Goal: Information Seeking & Learning: Learn about a topic

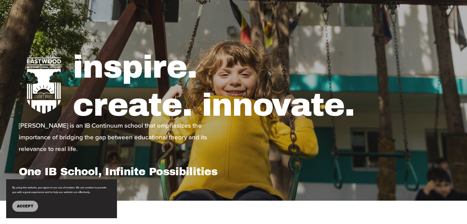
scroll to position [123, 0]
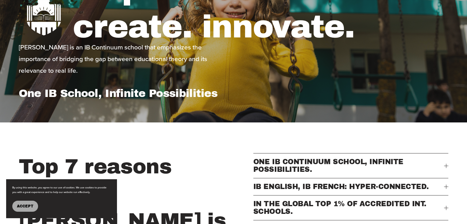
click at [23, 206] on span "Accept" at bounding box center [25, 206] width 17 height 4
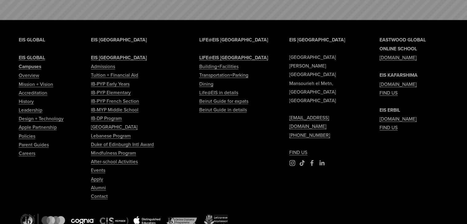
scroll to position [2673, 0]
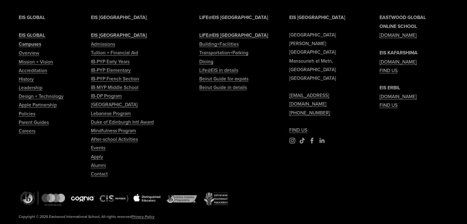
click at [152, 214] on em "Privacy Policy" at bounding box center [143, 216] width 23 height 5
type input "*****"
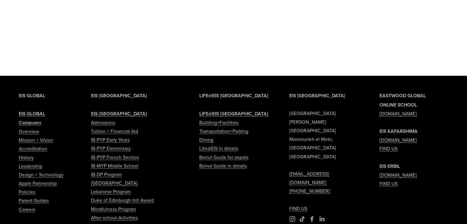
scroll to position [1271, 0]
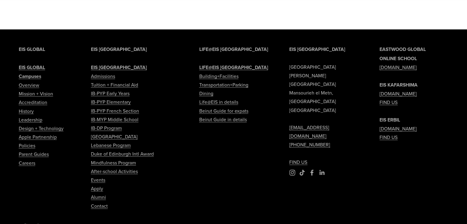
click at [273, 42] on div "EIS [GEOGRAPHIC_DATA] [PERSON_NAME][GEOGRAPHIC_DATA] [EMAIL_ADDRESS][DOMAIN_NAM…" at bounding box center [233, 156] width 467 height 253
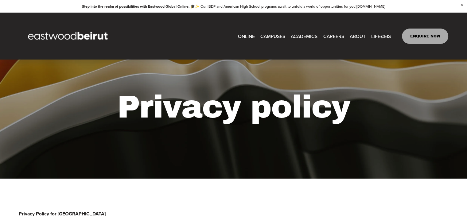
scroll to position [0, 0]
